Goal: Find specific page/section: Find specific page/section

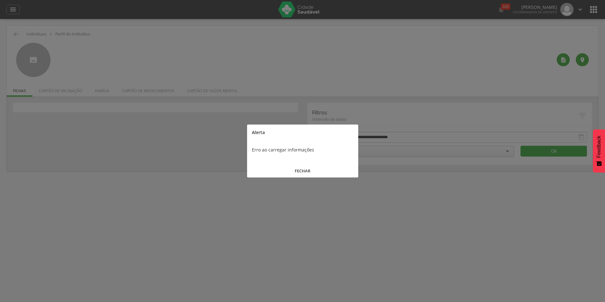
click at [305, 169] on button "FECHAR" at bounding box center [302, 171] width 111 height 14
click at [294, 170] on button "FECHAR" at bounding box center [302, 171] width 111 height 14
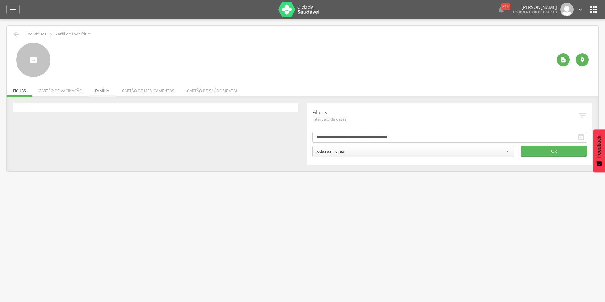
click at [96, 92] on li "Família" at bounding box center [102, 89] width 27 height 15
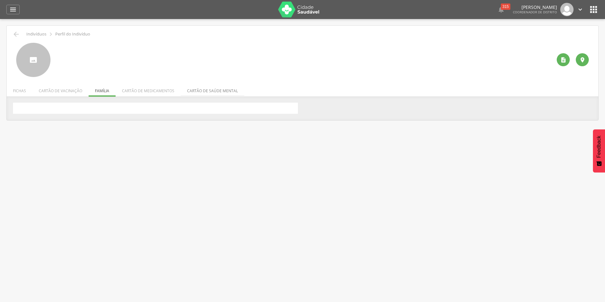
click at [223, 91] on li "Cartão de saúde mental" at bounding box center [212, 89] width 63 height 15
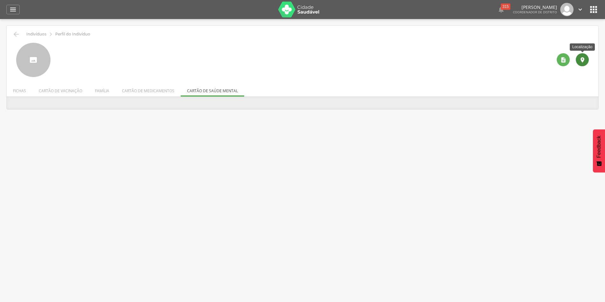
click at [580, 59] on icon "" at bounding box center [582, 60] width 6 height 6
click at [590, 10] on icon "" at bounding box center [593, 9] width 10 height 10
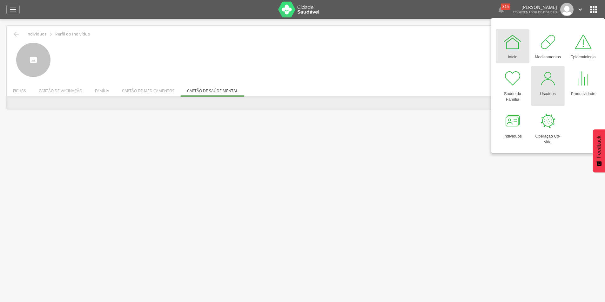
click at [563, 89] on link "Usuários" at bounding box center [548, 86] width 34 height 40
click at [543, 83] on div at bounding box center [547, 78] width 19 height 19
